Goal: Task Accomplishment & Management: Complete application form

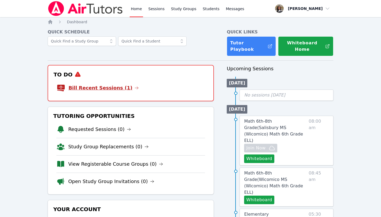
click at [109, 84] on link "Bill Recent Sessions (1)" at bounding box center [103, 87] width 70 height 7
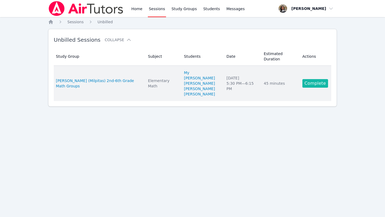
click at [312, 79] on link "Complete" at bounding box center [316, 83] width 26 height 9
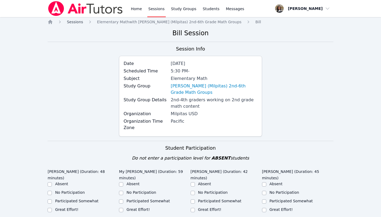
click at [73, 21] on span "Sessions" at bounding box center [75, 22] width 16 height 4
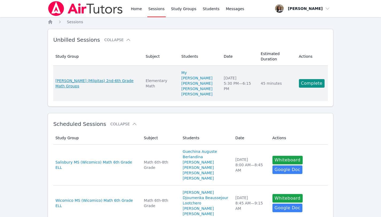
click at [113, 82] on span "[PERSON_NAME] (Milpitas) 2nd-6th Grade Math Groups" at bounding box center [97, 83] width 84 height 11
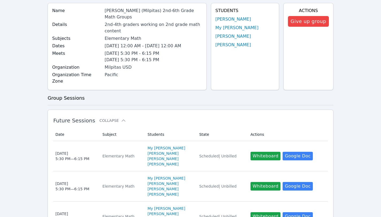
scroll to position [64, 0]
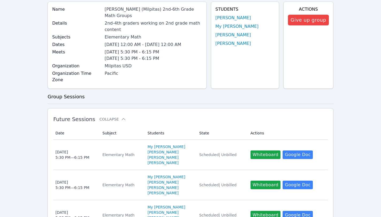
click at [264, 151] on button "Whiteboard" at bounding box center [266, 155] width 30 height 9
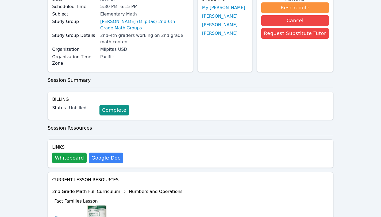
scroll to position [58, 0]
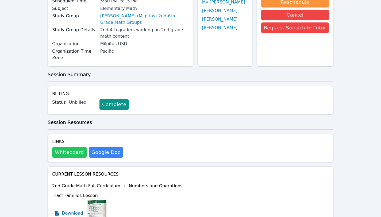
click at [76, 148] on button "Whiteboard" at bounding box center [69, 152] width 35 height 11
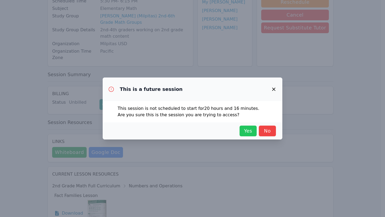
click at [246, 132] on span "Yes" at bounding box center [248, 130] width 12 height 7
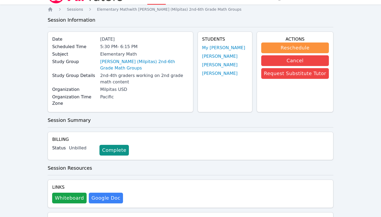
scroll to position [0, 0]
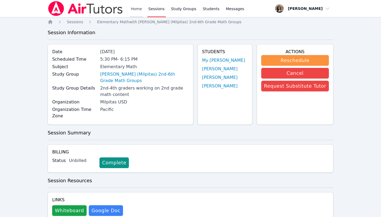
click at [135, 9] on link "Home" at bounding box center [136, 8] width 13 height 17
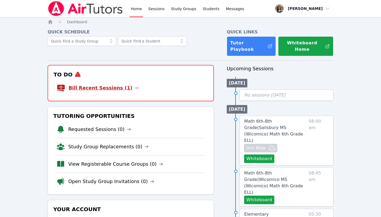
click at [98, 84] on link "Bill Recent Sessions (1)" at bounding box center [103, 87] width 70 height 7
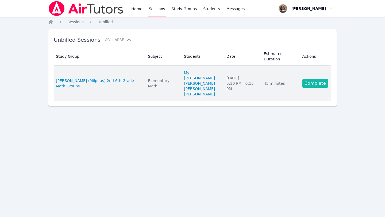
click at [318, 79] on link "Complete" at bounding box center [316, 83] width 26 height 9
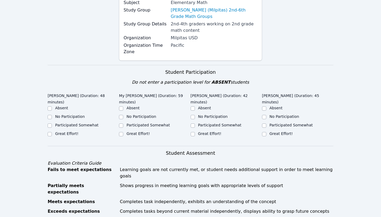
scroll to position [77, 0]
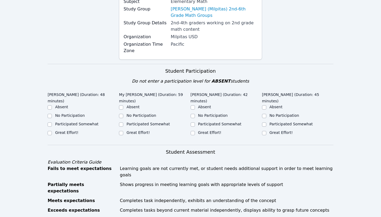
click at [77, 122] on label "Participated Somewhat" at bounding box center [76, 124] width 43 height 4
click at [52, 123] on input "Participated Somewhat" at bounding box center [50, 125] width 4 height 4
checkbox input "true"
click at [145, 131] on label "Great Effort!" at bounding box center [138, 133] width 23 height 4
click at [123, 131] on input "Great Effort!" at bounding box center [121, 133] width 4 height 4
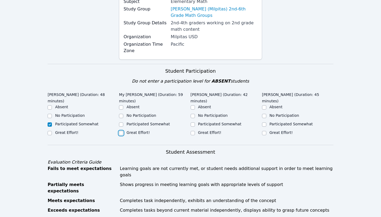
checkbox input "true"
click at [220, 122] on label "Participated Somewhat" at bounding box center [219, 124] width 43 height 4
click at [195, 123] on input "Participated Somewhat" at bounding box center [193, 125] width 4 height 4
checkbox input "true"
click at [280, 124] on label "Participated Somewhat" at bounding box center [291, 124] width 43 height 4
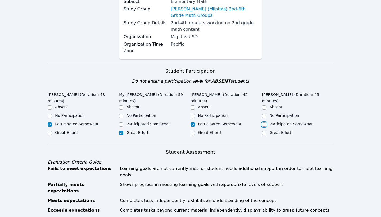
click at [266, 124] on input "Participated Somewhat" at bounding box center [264, 125] width 4 height 4
checkbox input "true"
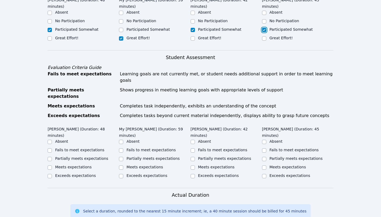
scroll to position [173, 0]
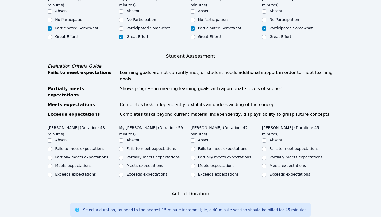
click at [72, 147] on label "Fails to meet expectations" at bounding box center [79, 149] width 49 height 4
click at [52, 147] on input "Fails to meet expectations" at bounding box center [50, 149] width 4 height 4
checkbox input "true"
click at [144, 155] on label "Partially meets expectations" at bounding box center [153, 157] width 53 height 4
click at [123, 156] on input "Partially meets expectations" at bounding box center [121, 158] width 4 height 4
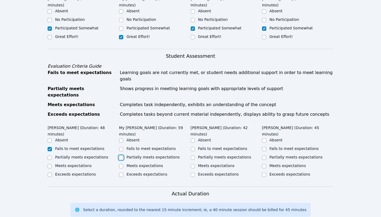
checkbox input "true"
click at [213, 147] on label "Fails to meet expectations" at bounding box center [222, 149] width 49 height 4
click at [195, 147] on input "Fails to meet expectations" at bounding box center [193, 149] width 4 height 4
checkbox input "true"
click at [281, 155] on label "Partially meets expectations" at bounding box center [296, 157] width 53 height 4
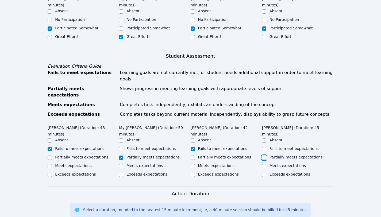
click at [266, 156] on input "Partially meets expectations" at bounding box center [264, 158] width 4 height 4
checkbox input "true"
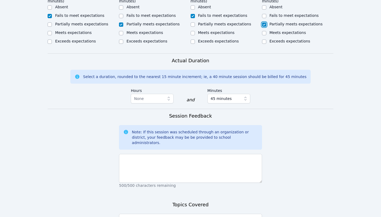
scroll to position [320, 0]
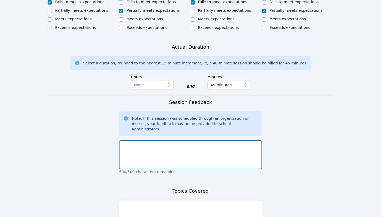
click at [218, 140] on textarea at bounding box center [190, 154] width 143 height 29
type textarea "W"
type textarea "T"
click at [169, 140] on textarea "We are still getting the" at bounding box center [190, 154] width 143 height 29
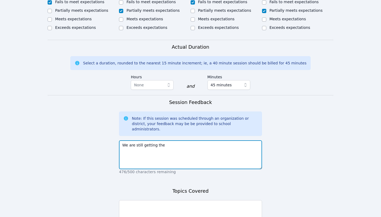
click at [169, 140] on textarea "We are still getting the" at bounding box center [190, 154] width 143 height 29
click at [162, 140] on textarea "We are still getting the" at bounding box center [190, 154] width 143 height 29
paste textarea "students acclimated. [DATE] all of them were able to join. One of my students s…"
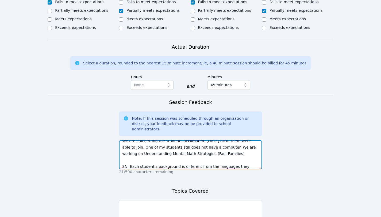
scroll to position [0, 0]
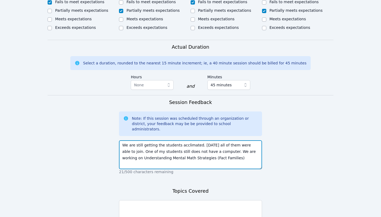
drag, startPoint x: 223, startPoint y: 142, endPoint x: 125, endPoint y: 123, distance: 100.1
click at [124, 140] on textarea "We are still getting the students acclimated. [DATE] all of them were able to j…" at bounding box center [190, 154] width 143 height 29
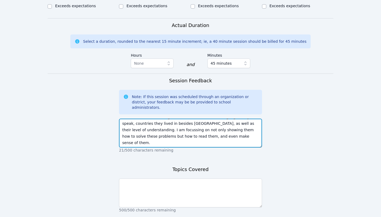
scroll to position [347, 0]
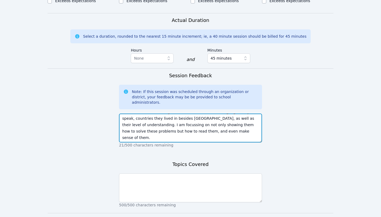
type textarea "We are still getting the students acclimated. [DATE] all of them were able to j…"
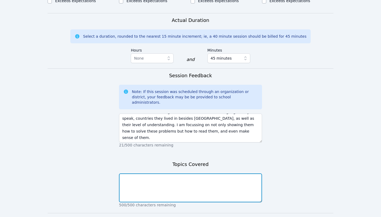
click at [159, 174] on textarea at bounding box center [190, 188] width 143 height 29
paste textarea "We are still getting the students acclimated. [DATE] all of them were able to j…"
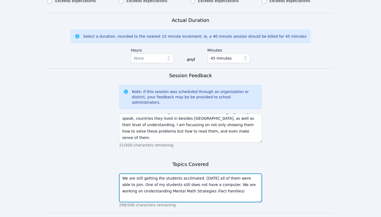
drag, startPoint x: 219, startPoint y: 167, endPoint x: 112, endPoint y: 150, distance: 107.8
click at [112, 150] on form "Student Participation Do not enter a participation level for ABSENT students [P…" at bounding box center [191, 16] width 286 height 445
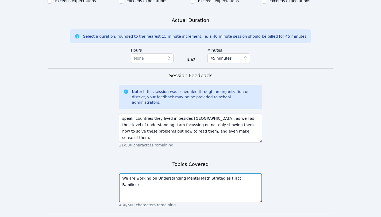
click at [253, 174] on textarea "We are working on Understanding Mental Math Strategies (Fact Families)" at bounding box center [190, 188] width 143 height 29
type textarea "We are working on Understanding Mental Math Strategies (Fact Families). Given e…"
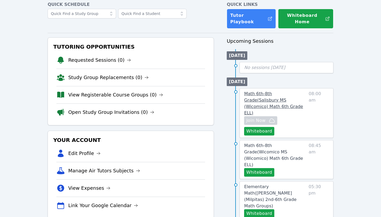
scroll to position [28, 0]
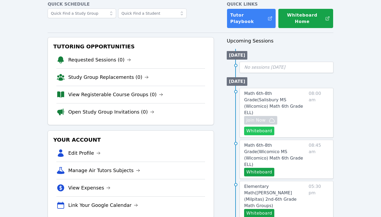
click at [265, 127] on button "Whiteboard" at bounding box center [259, 131] width 30 height 9
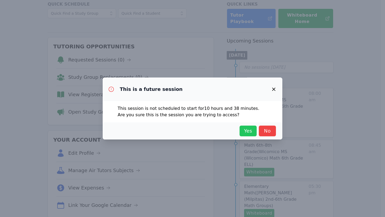
click at [246, 134] on span "Yes" at bounding box center [248, 130] width 12 height 7
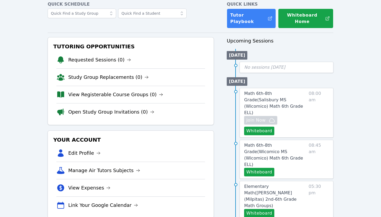
click at [265, 142] on link "Math 6th-8th Grade ( Wicomico MS (Wicomico) Math 6th Grade ELL )" at bounding box center [275, 155] width 62 height 26
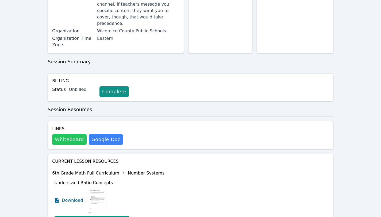
click at [82, 134] on button "Whiteboard" at bounding box center [69, 139] width 35 height 11
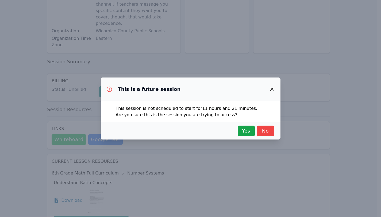
scroll to position [116, 0]
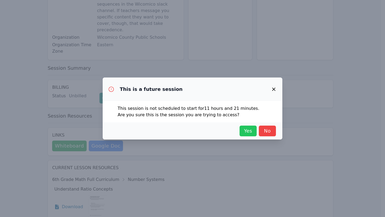
click at [246, 129] on span "Yes" at bounding box center [248, 130] width 12 height 7
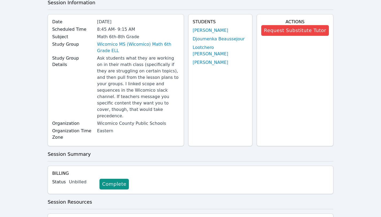
scroll to position [0, 0]
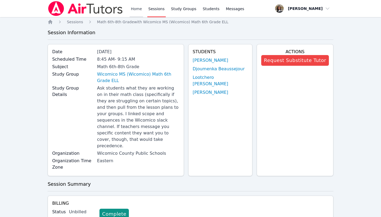
click at [136, 7] on link "Home" at bounding box center [136, 8] width 13 height 17
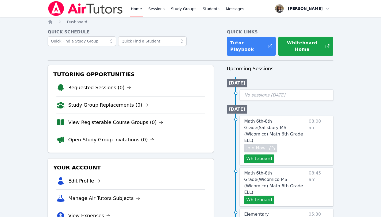
click at [134, 8] on link "Home" at bounding box center [136, 8] width 13 height 17
